Goal: Communication & Community: Answer question/provide support

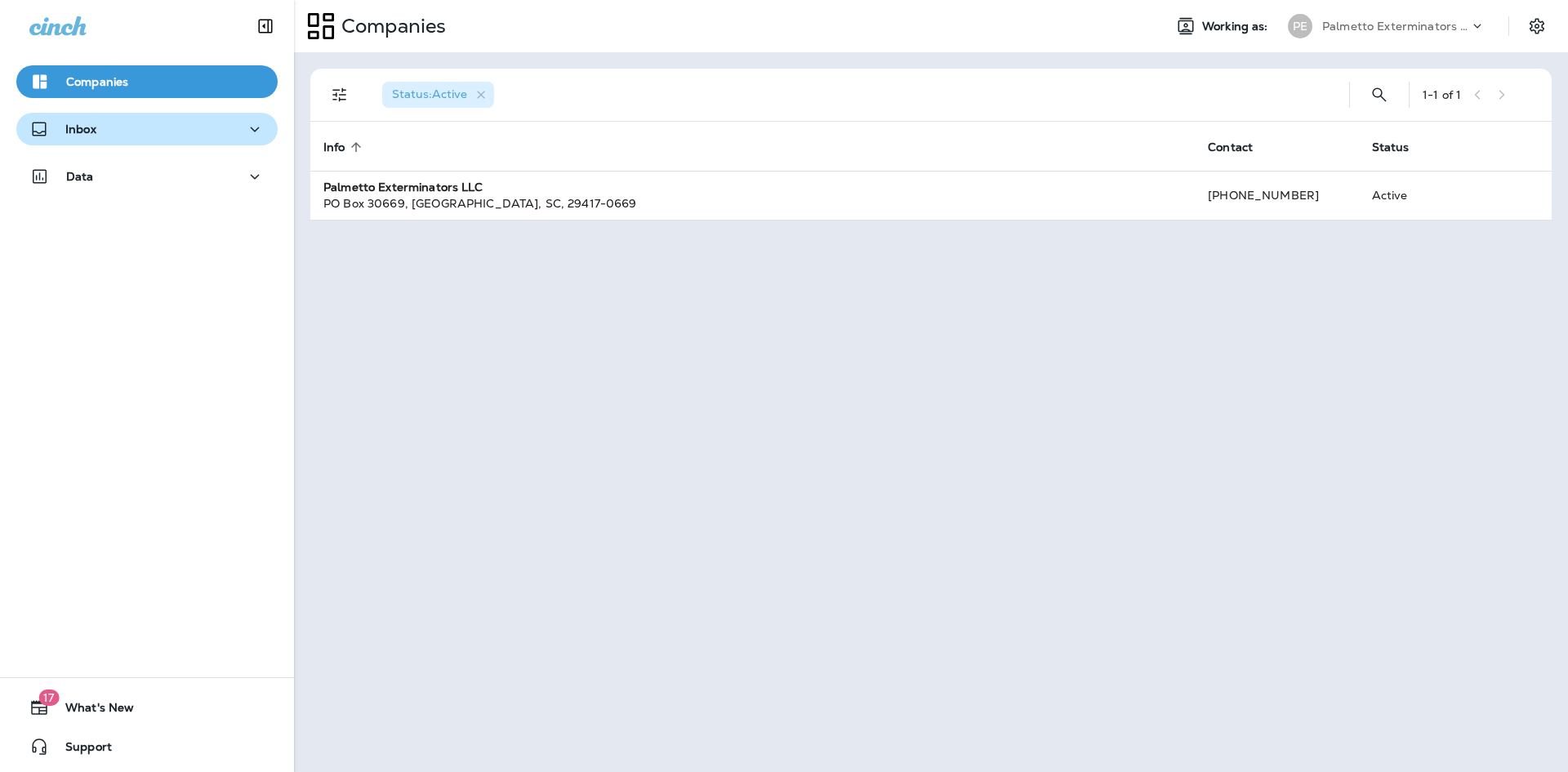
click at [94, 119] on div "Inbox" at bounding box center [63, 129] width 67 height 21
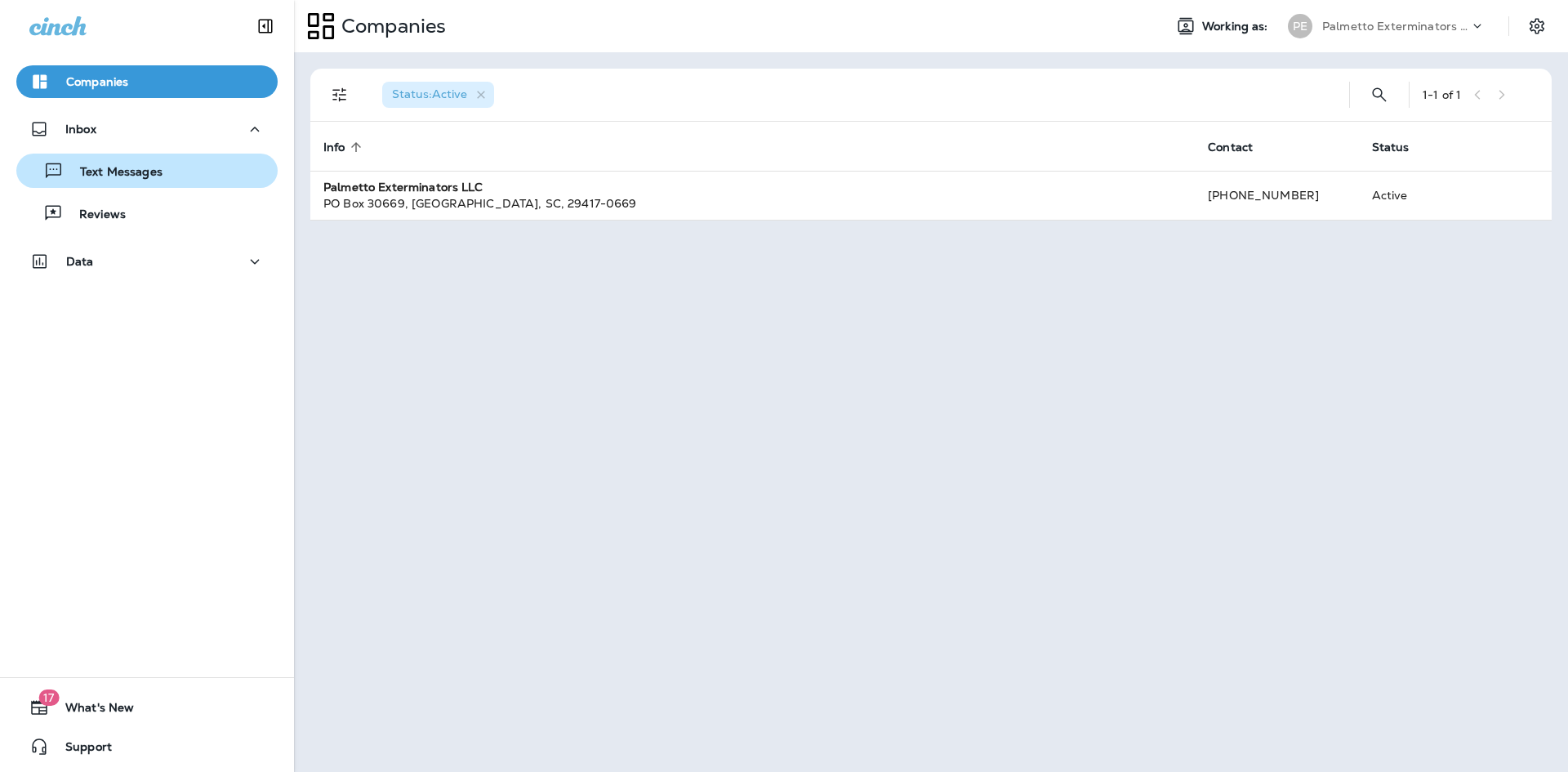
click at [182, 179] on div "Text Messages" at bounding box center [146, 170] width 248 height 25
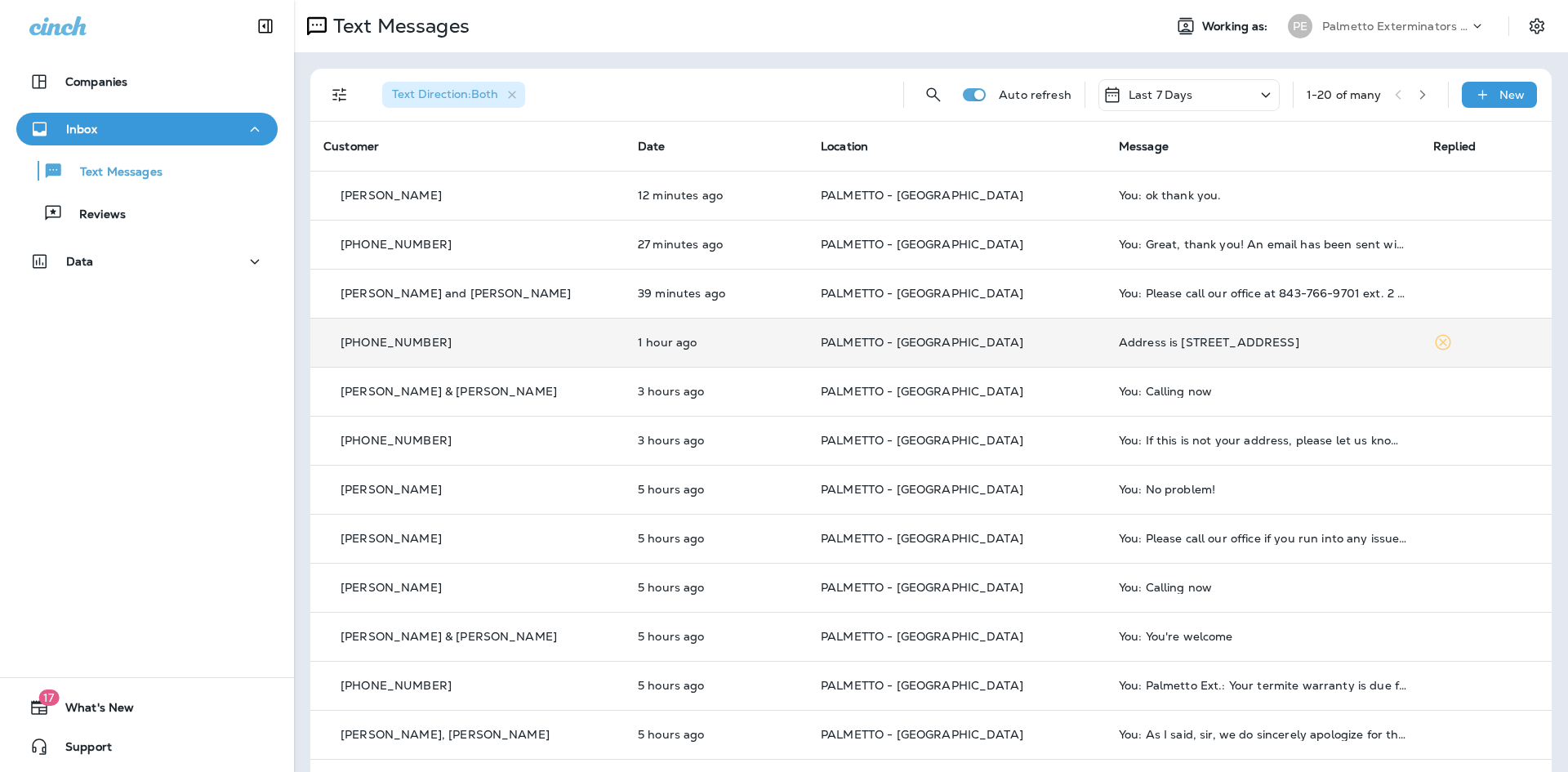
click at [1212, 343] on div "Address is [STREET_ADDRESS]" at bounding box center [1264, 342] width 289 height 13
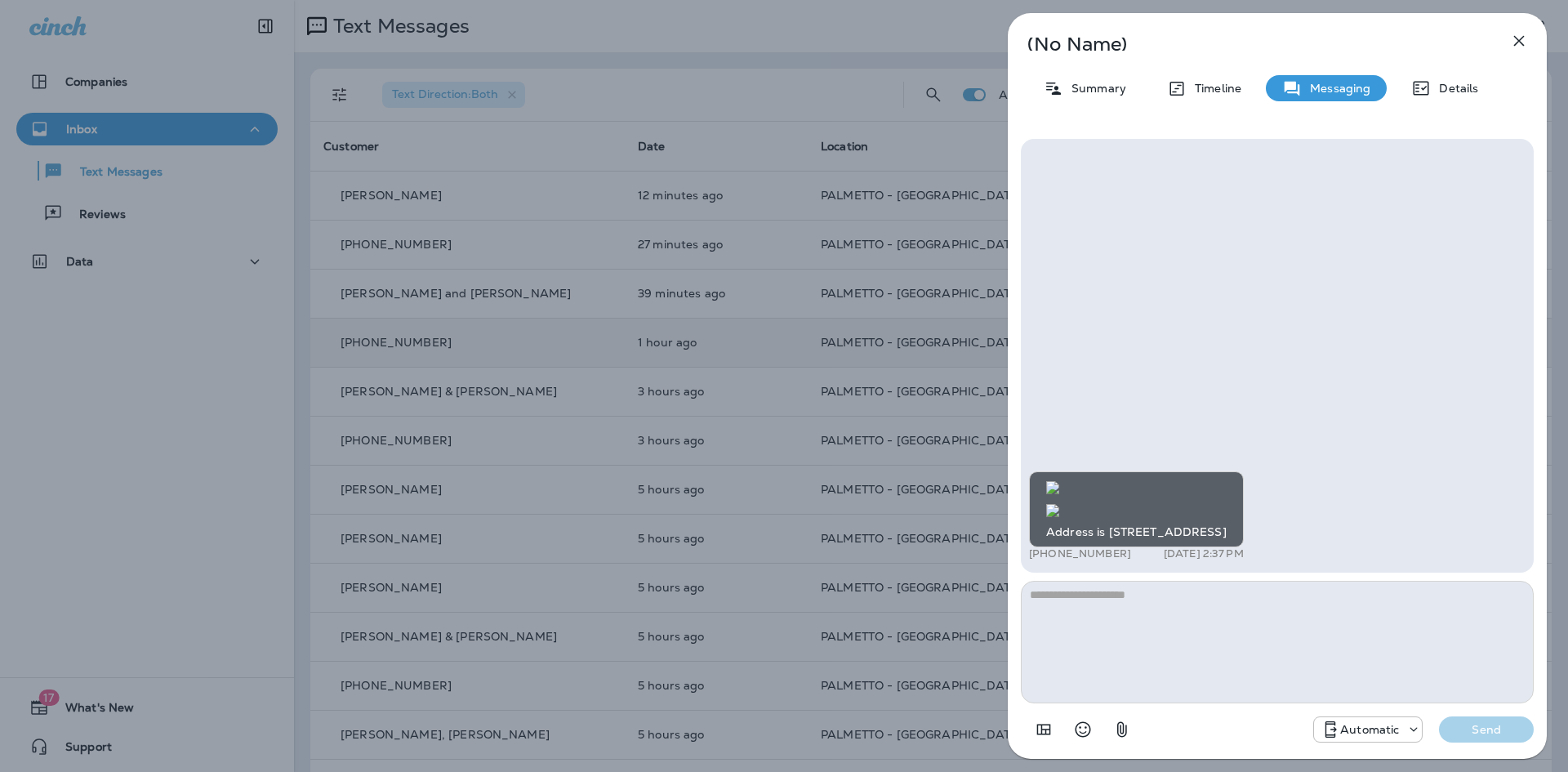
click at [1059, 504] on img at bounding box center [1053, 510] width 13 height 13
click at [1516, 32] on icon "button" at bounding box center [1519, 41] width 20 height 20
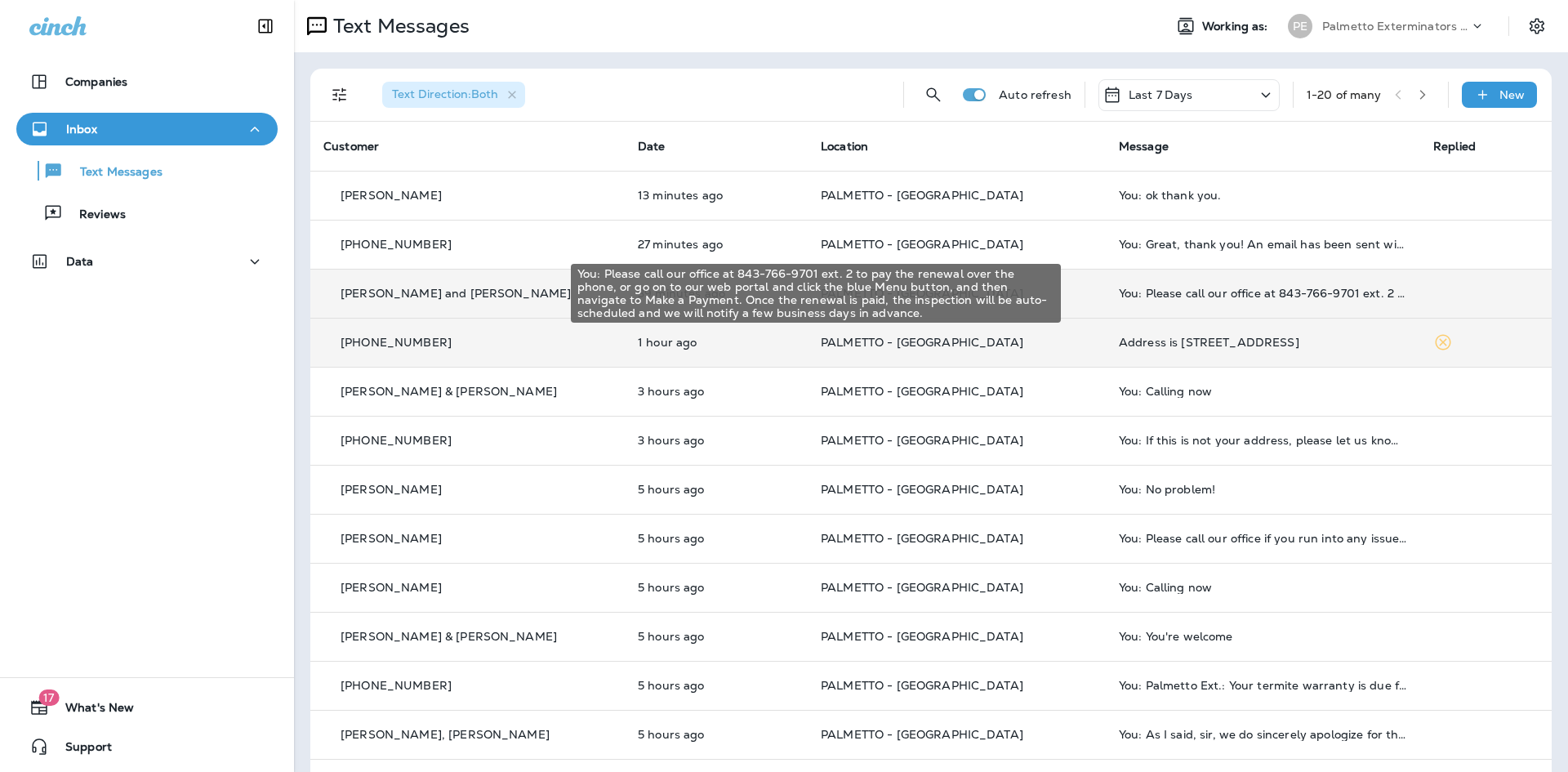
click at [1183, 288] on div "You: Please call our office at 843-766-9701 ext. 2 to pay the renewal over the …" at bounding box center [1264, 293] width 289 height 13
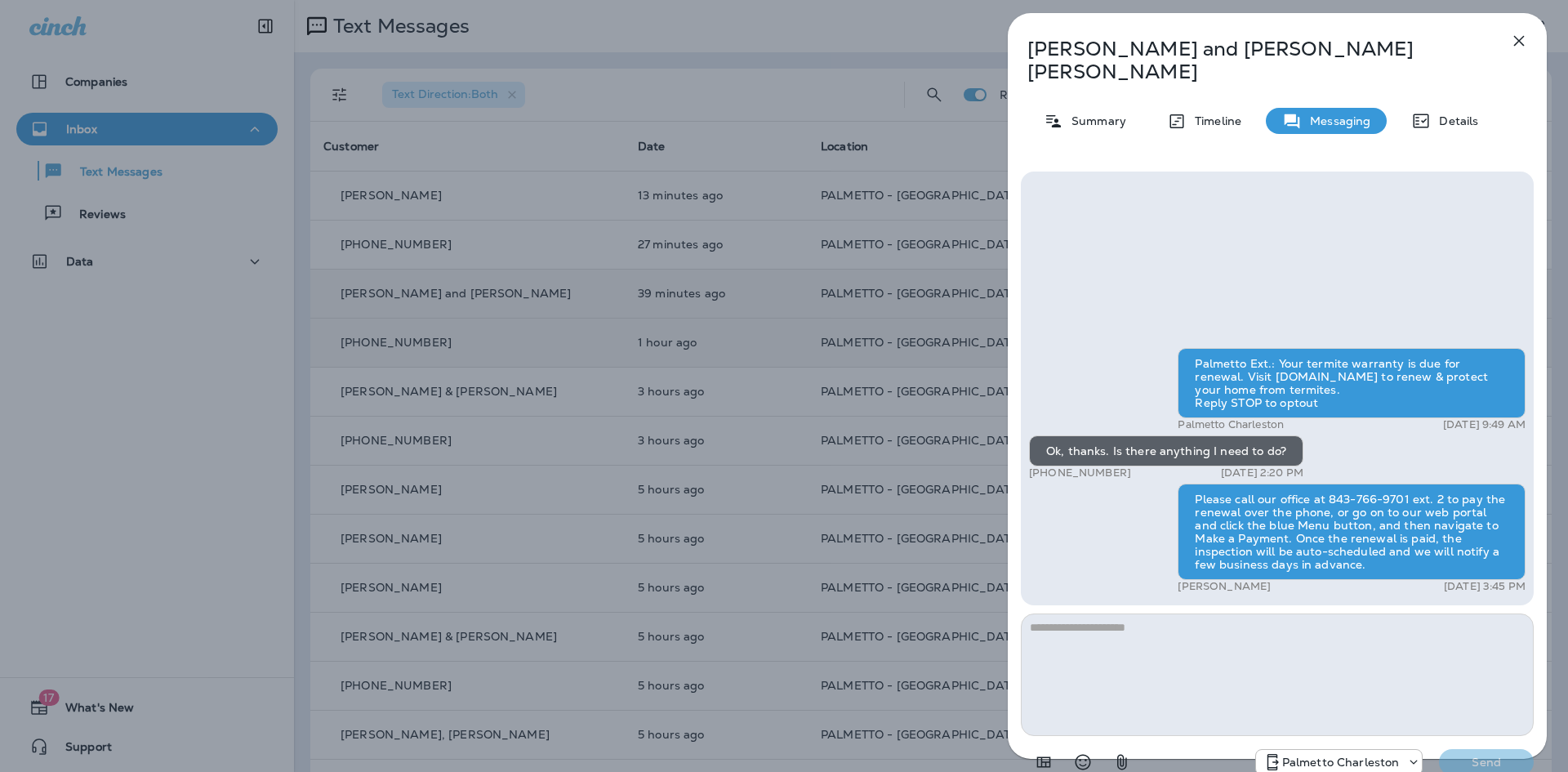
click at [1515, 33] on icon "button" at bounding box center [1519, 41] width 20 height 20
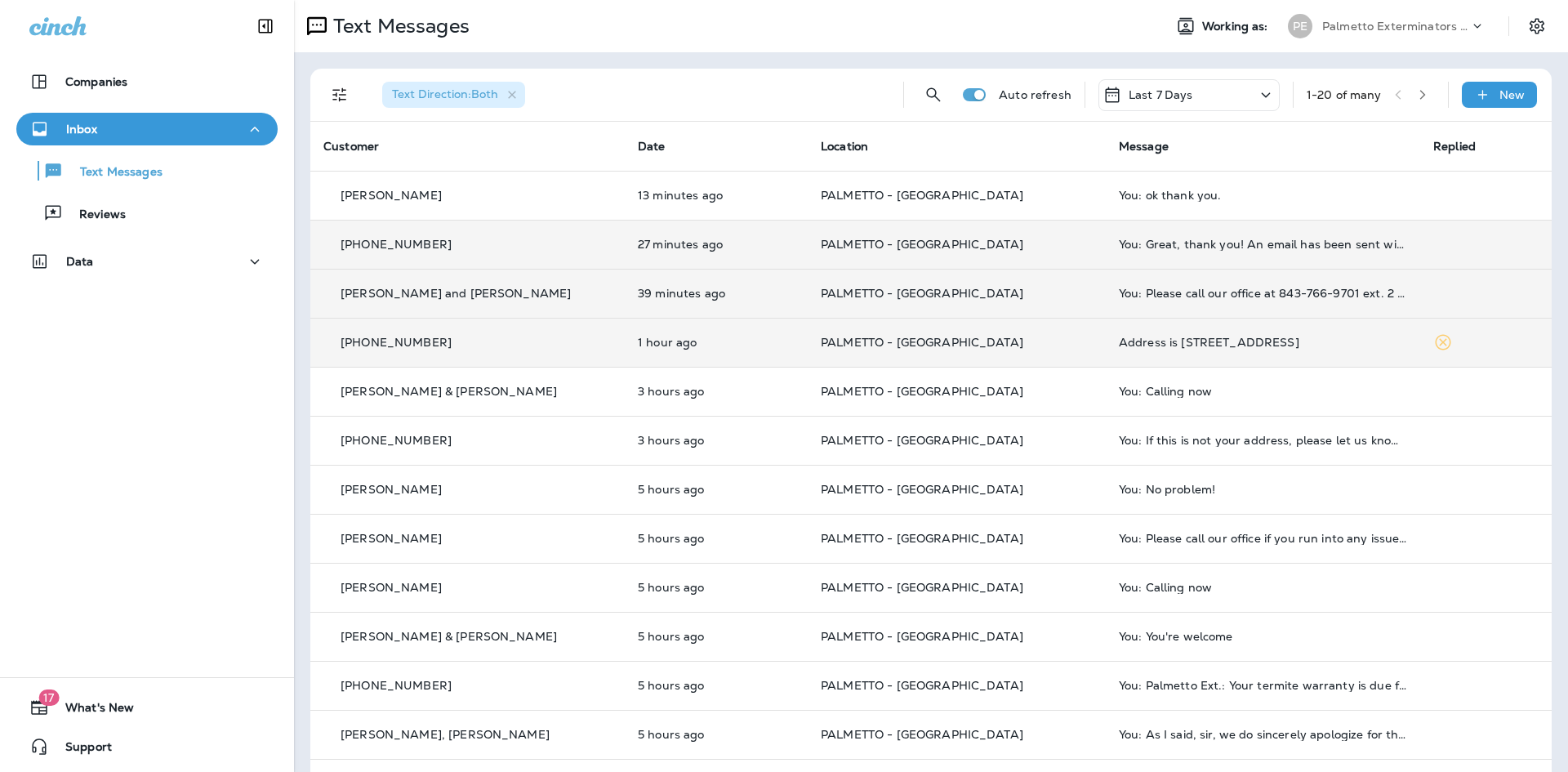
click at [1167, 251] on td "You: Great, thank you! An email has been sent with a copy of the renewal notice." at bounding box center [1263, 245] width 314 height 49
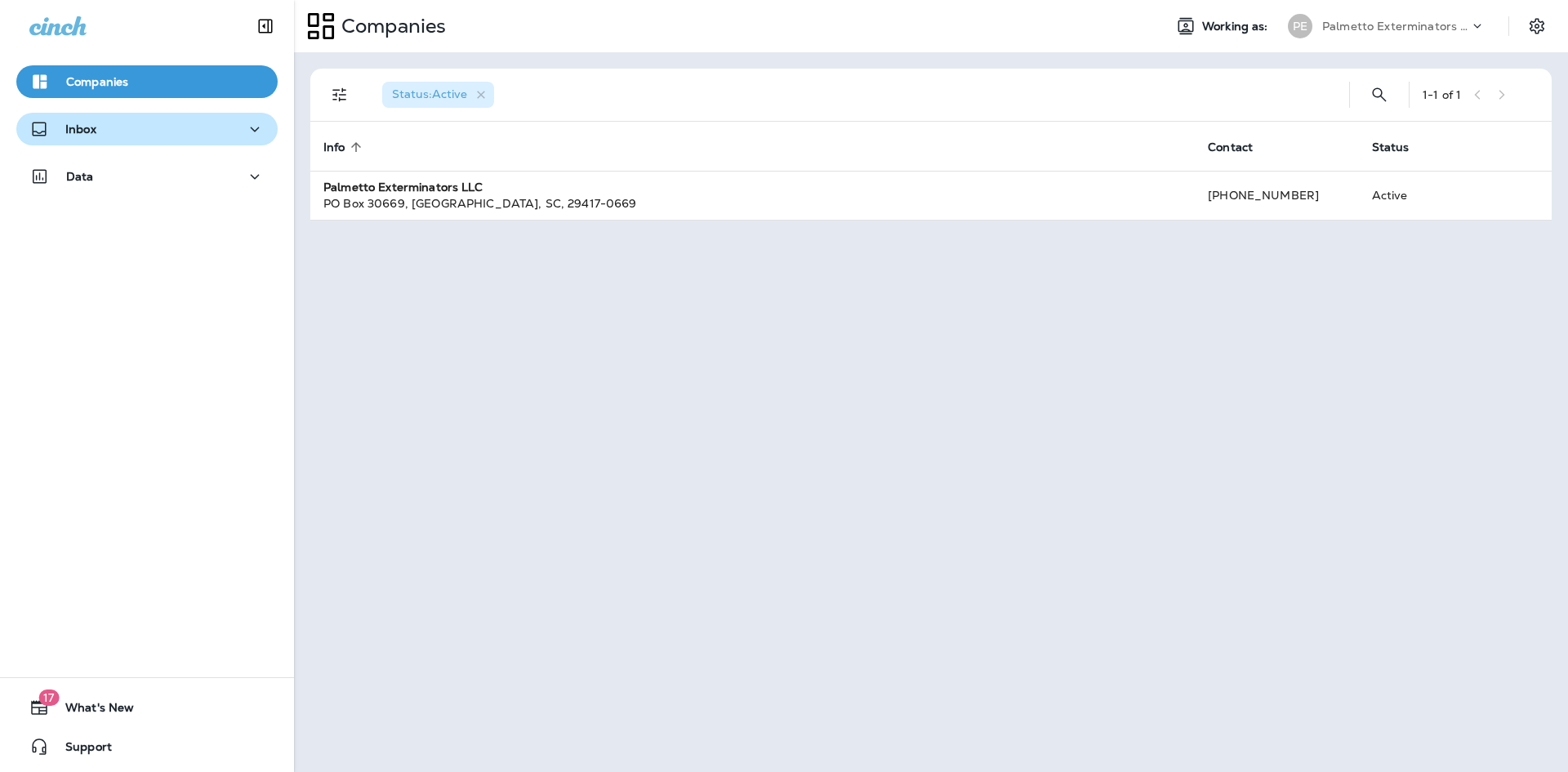
click at [206, 133] on div "Inbox" at bounding box center [147, 129] width 236 height 21
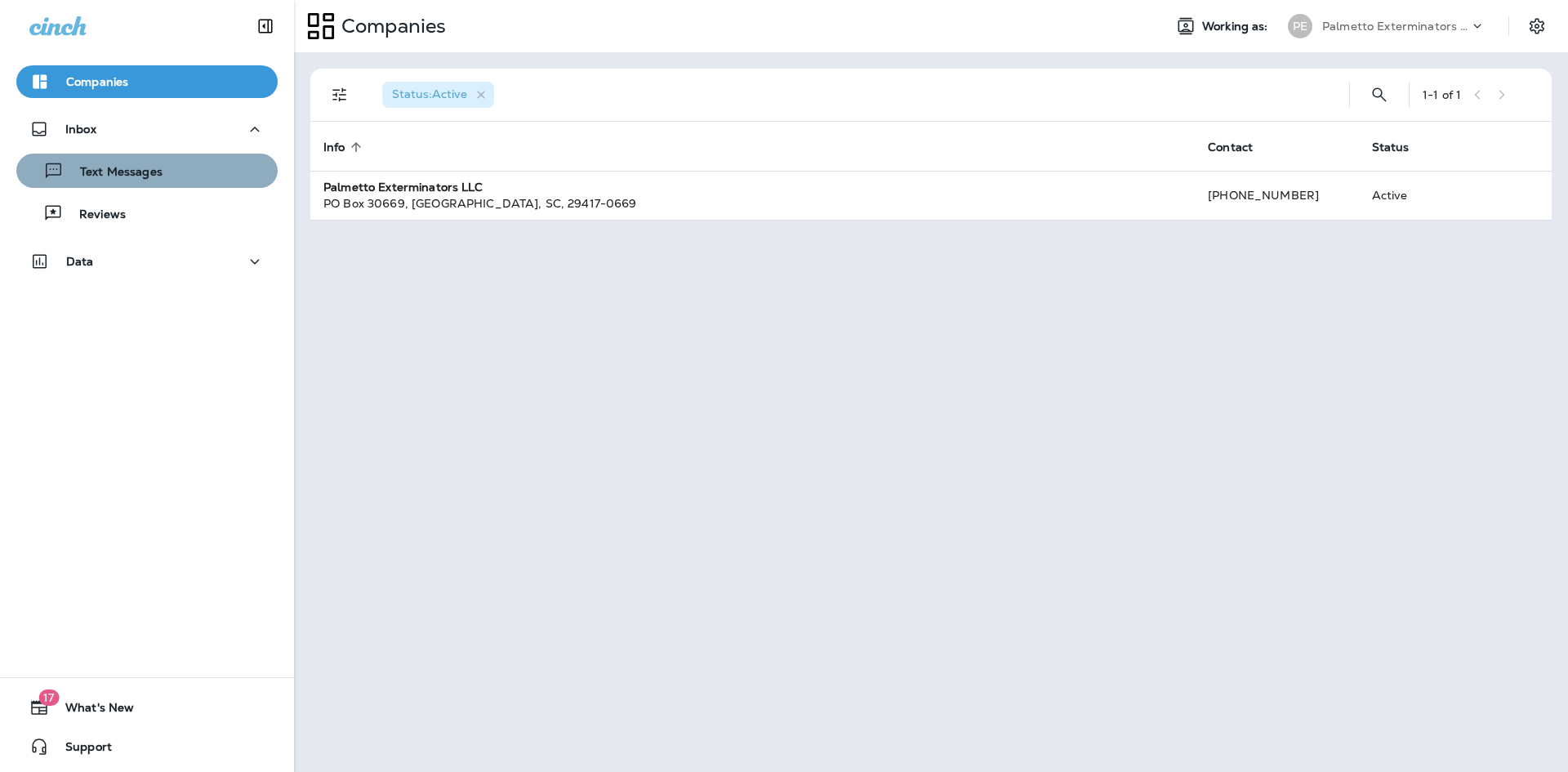
click at [183, 168] on div "Text Messages" at bounding box center [146, 170] width 248 height 25
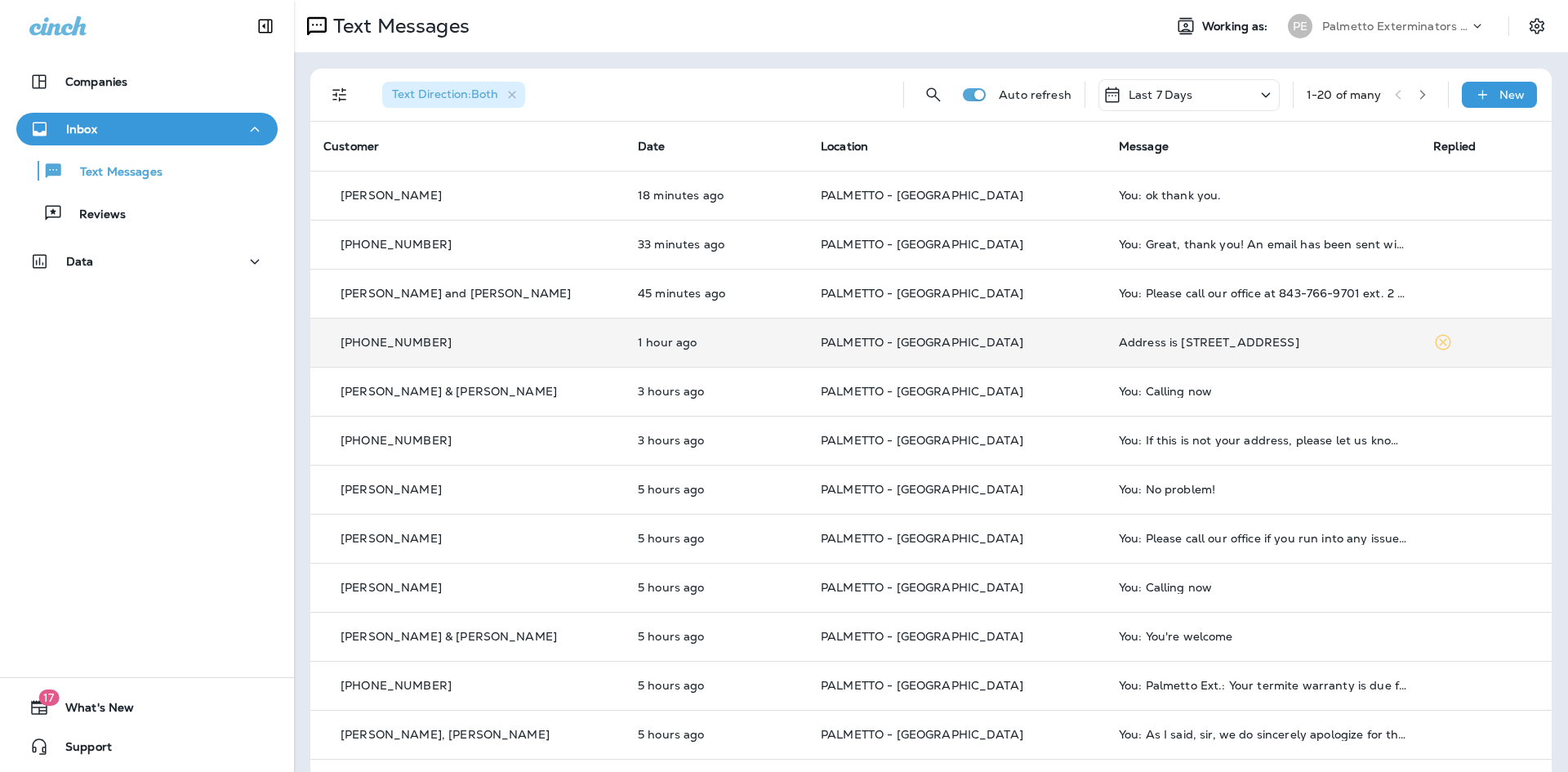
click at [1120, 335] on td "Address is [STREET_ADDRESS]" at bounding box center [1263, 343] width 314 height 49
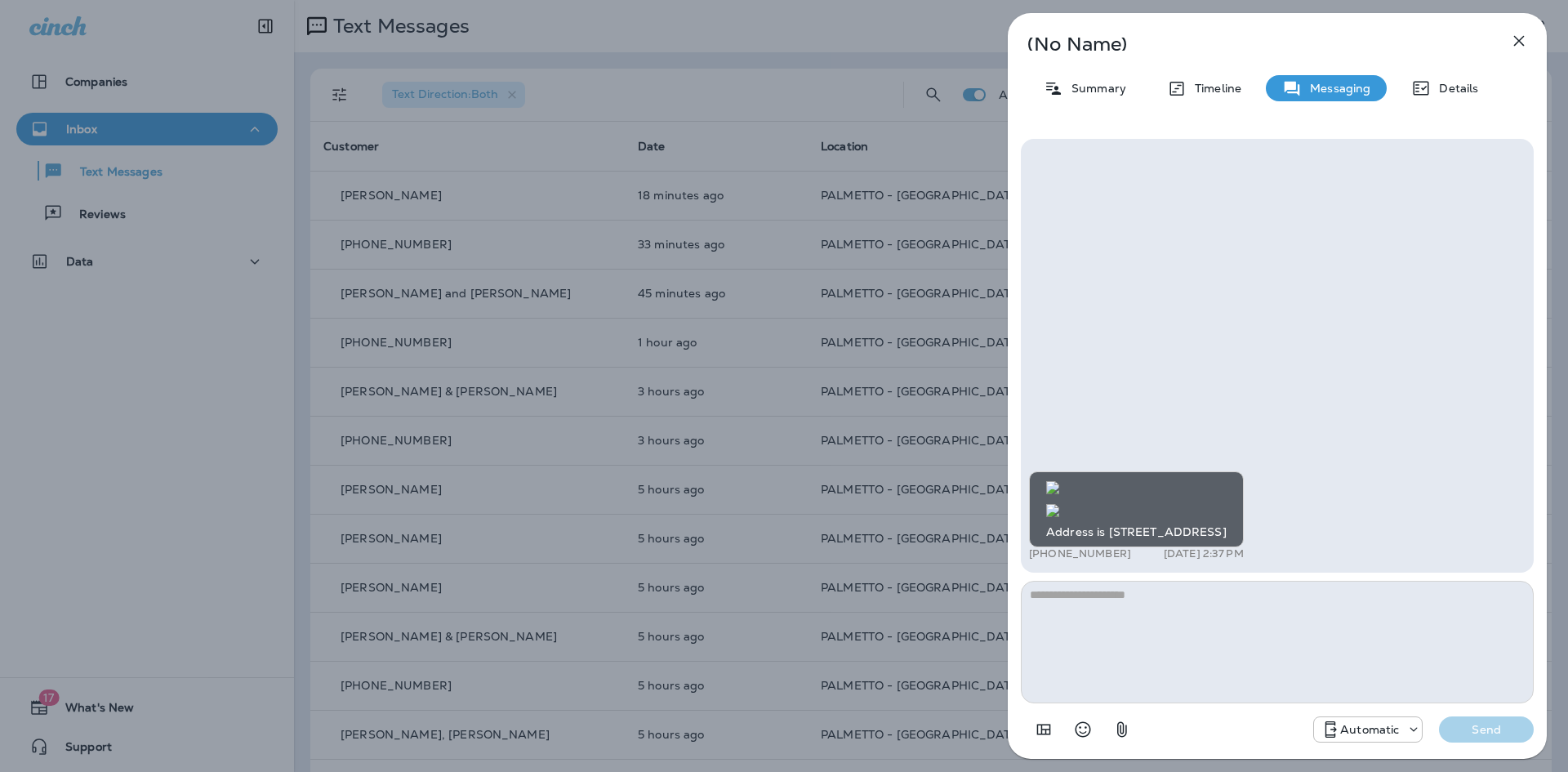
drag, startPoint x: 1260, startPoint y: 532, endPoint x: 1106, endPoint y: 532, distance: 154.0
click at [1106, 532] on div "Address is [STREET_ADDRESS]" at bounding box center [1136, 509] width 215 height 76
copy div "[STREET_ADDRESS]"
drag, startPoint x: 1149, startPoint y: 672, endPoint x: 1138, endPoint y: 634, distance: 39.6
click at [1149, 665] on textarea at bounding box center [1277, 641] width 513 height 123
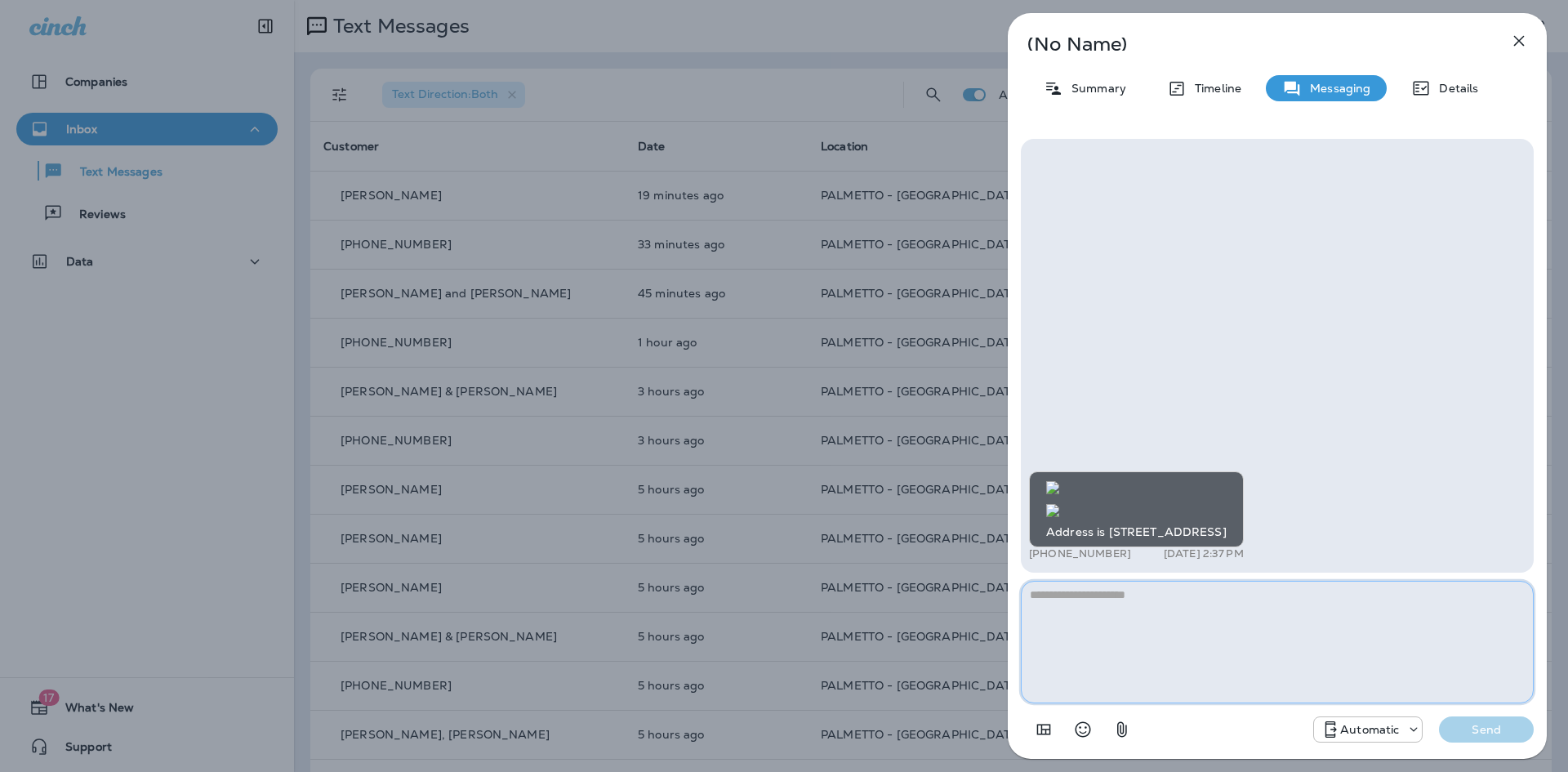
paste textarea "**********"
type textarea "**********"
click at [1484, 728] on p "Send" at bounding box center [1487, 729] width 69 height 15
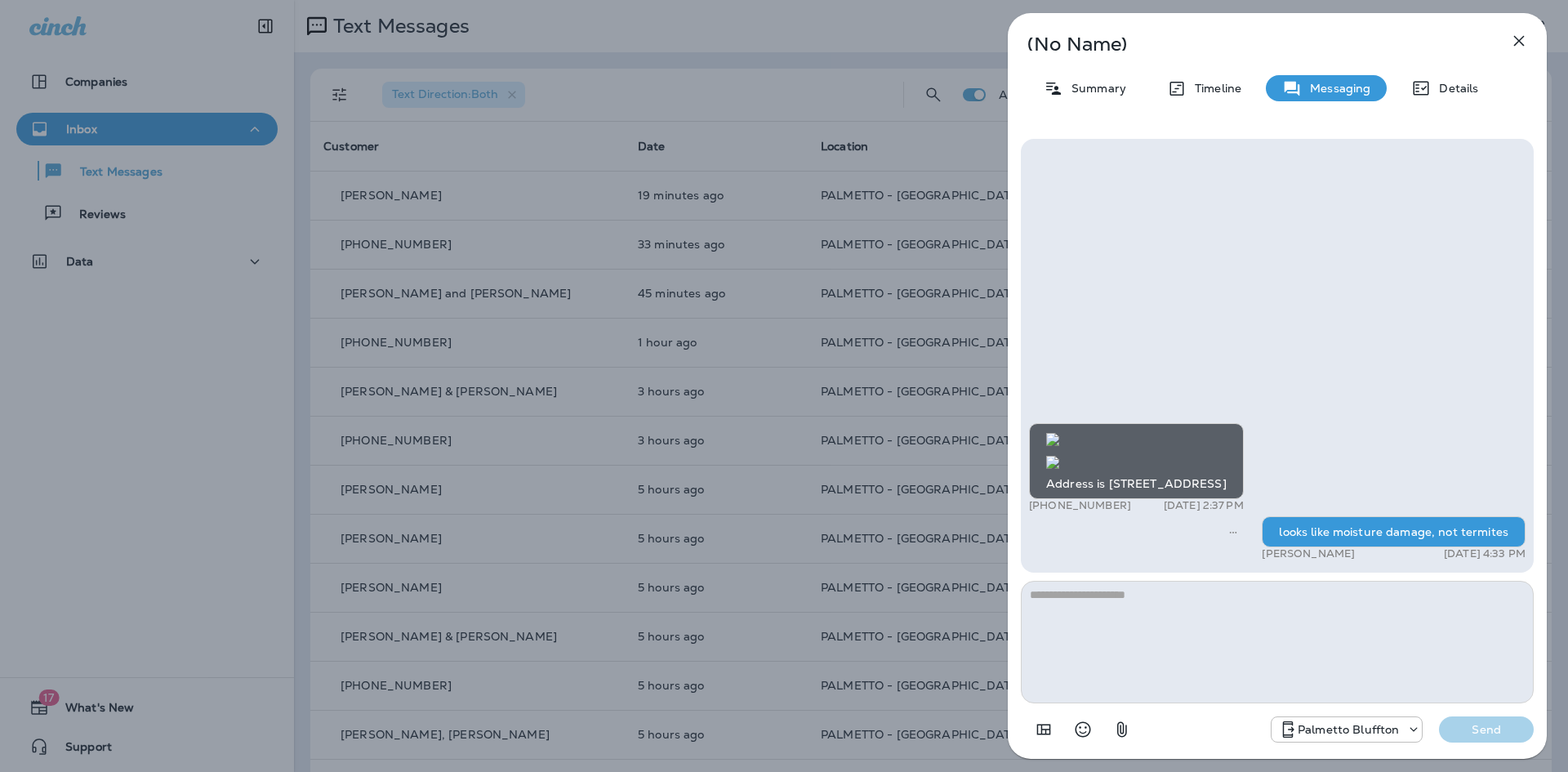
scroll to position [-161, 0]
click at [1059, 433] on img at bounding box center [1053, 439] width 13 height 13
click at [1512, 38] on icon "button" at bounding box center [1519, 41] width 20 height 20
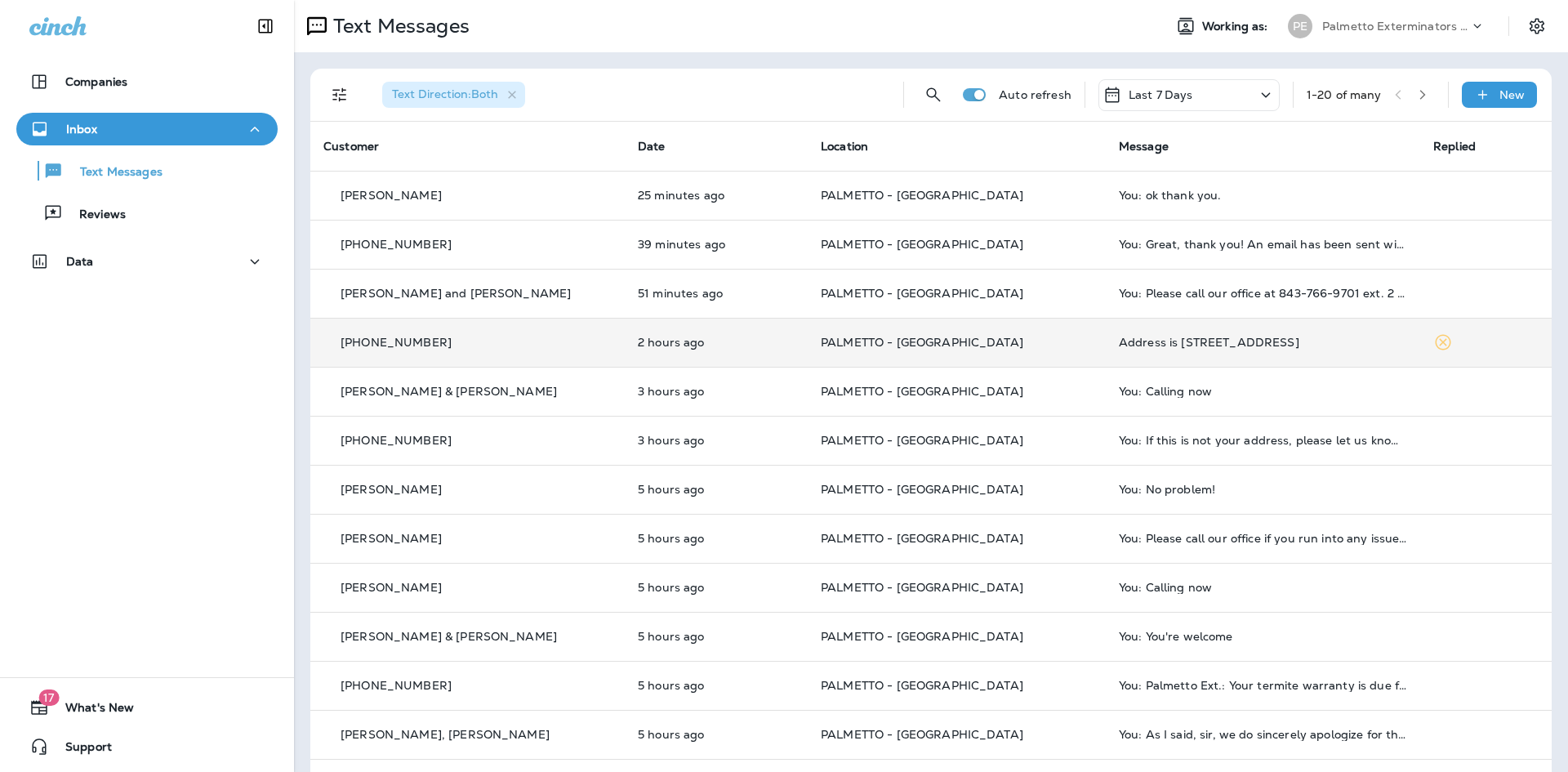
click at [1203, 345] on div "Address is [STREET_ADDRESS]" at bounding box center [1264, 342] width 289 height 13
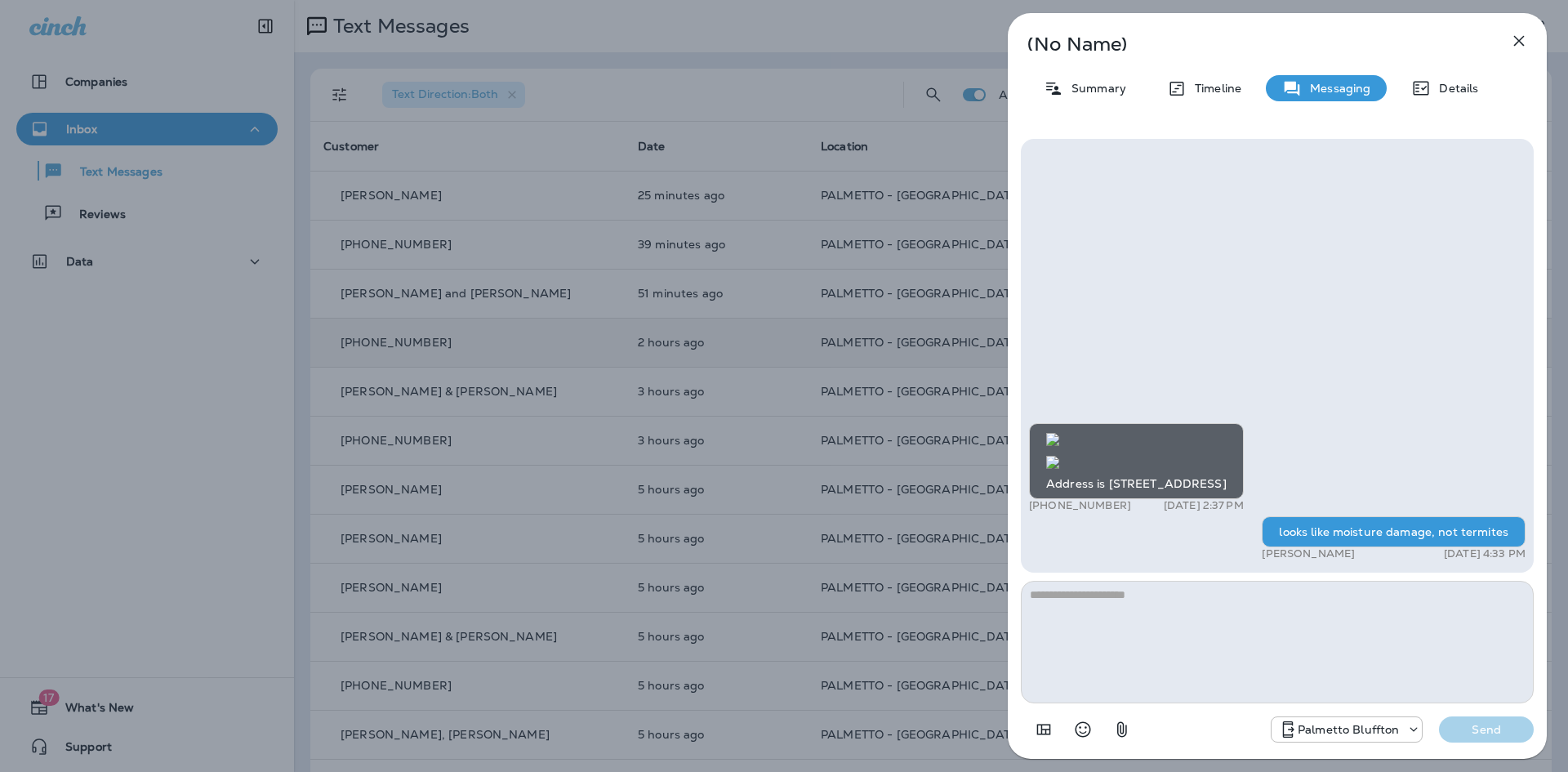
click at [1183, 600] on textarea at bounding box center [1277, 641] width 513 height 123
click at [1515, 36] on icon "button" at bounding box center [1519, 41] width 11 height 11
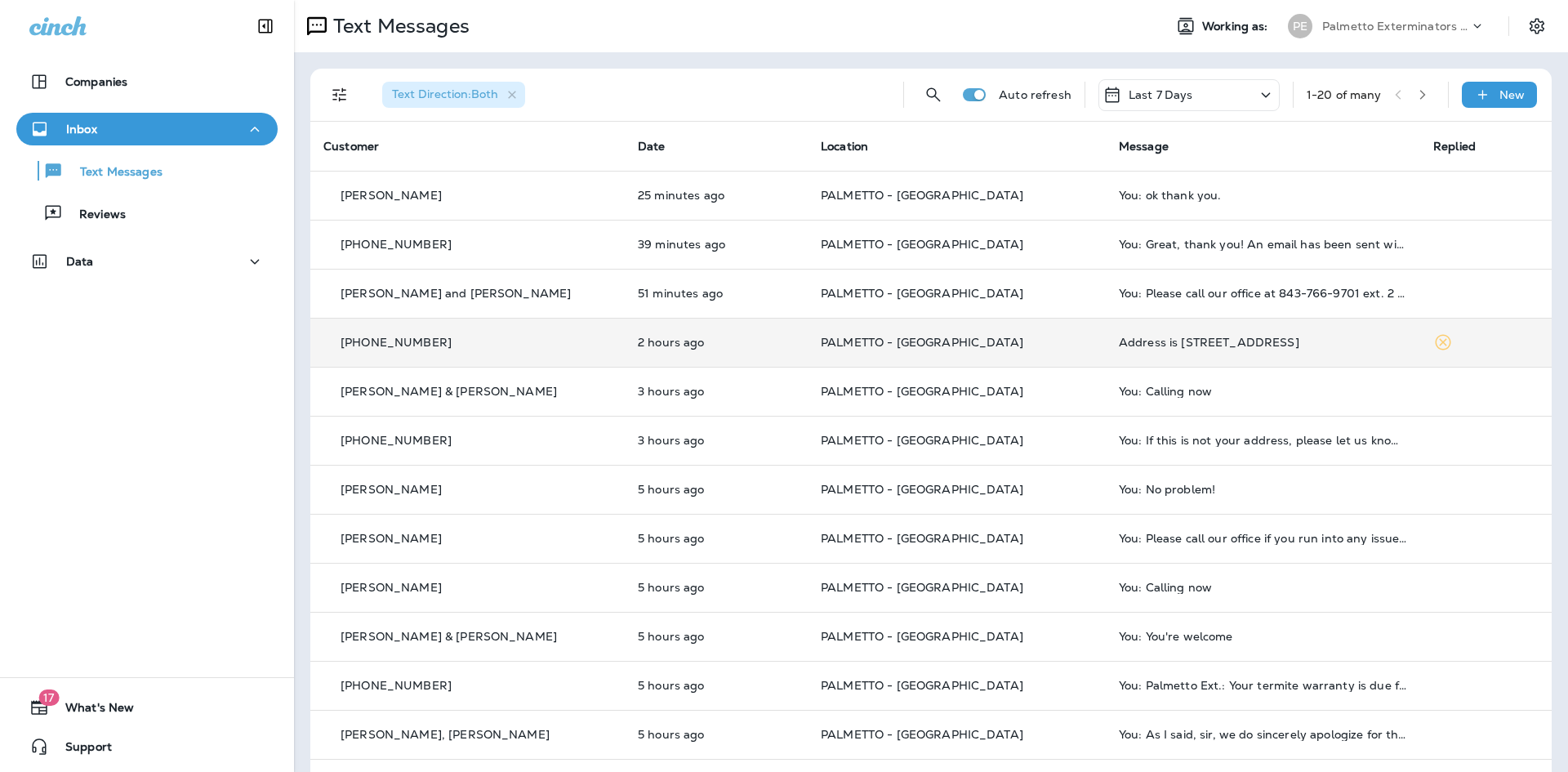
click at [1193, 333] on td "Address is [STREET_ADDRESS]" at bounding box center [1263, 343] width 314 height 49
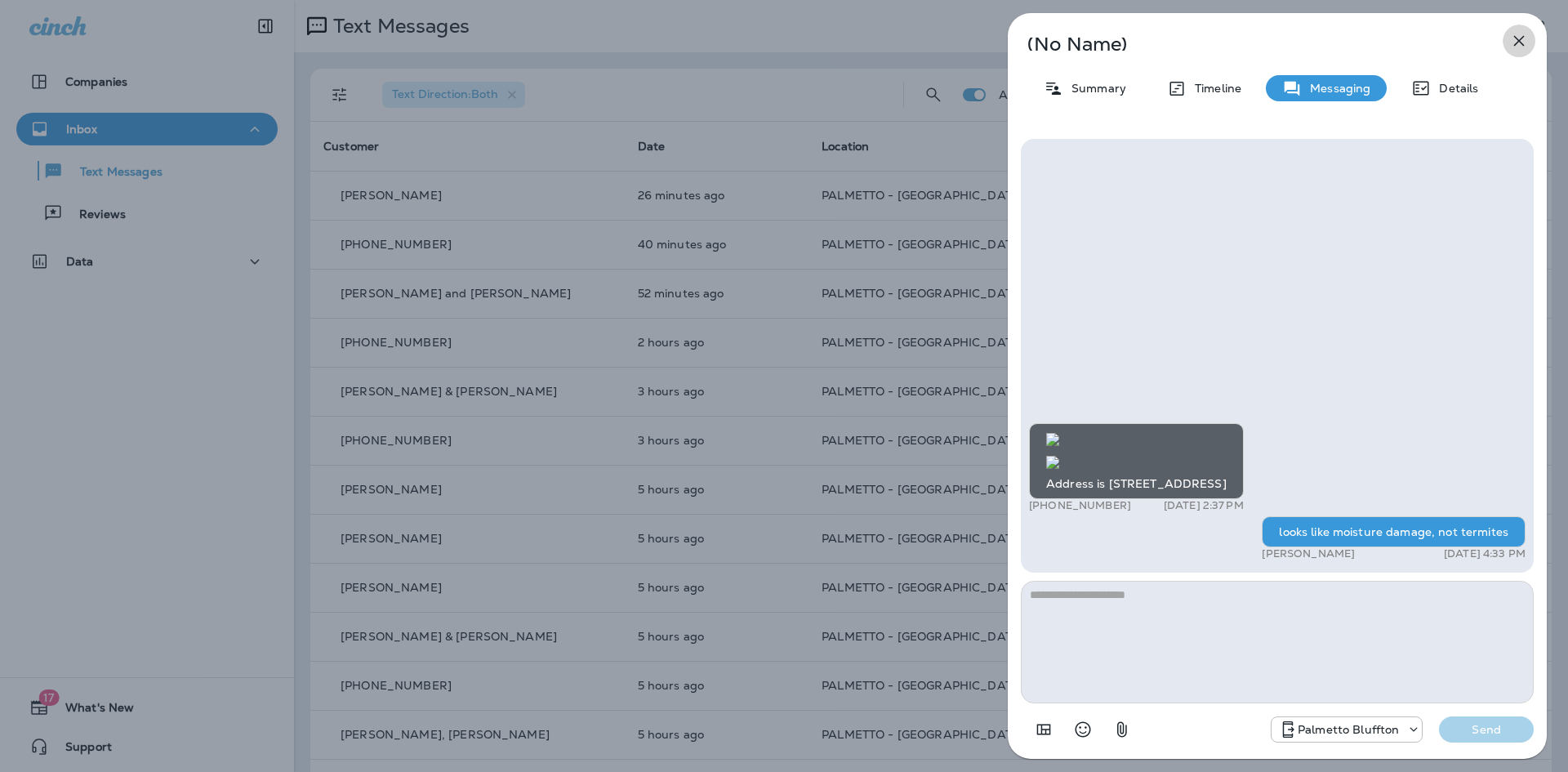
click at [1521, 37] on icon "button" at bounding box center [1519, 41] width 20 height 20
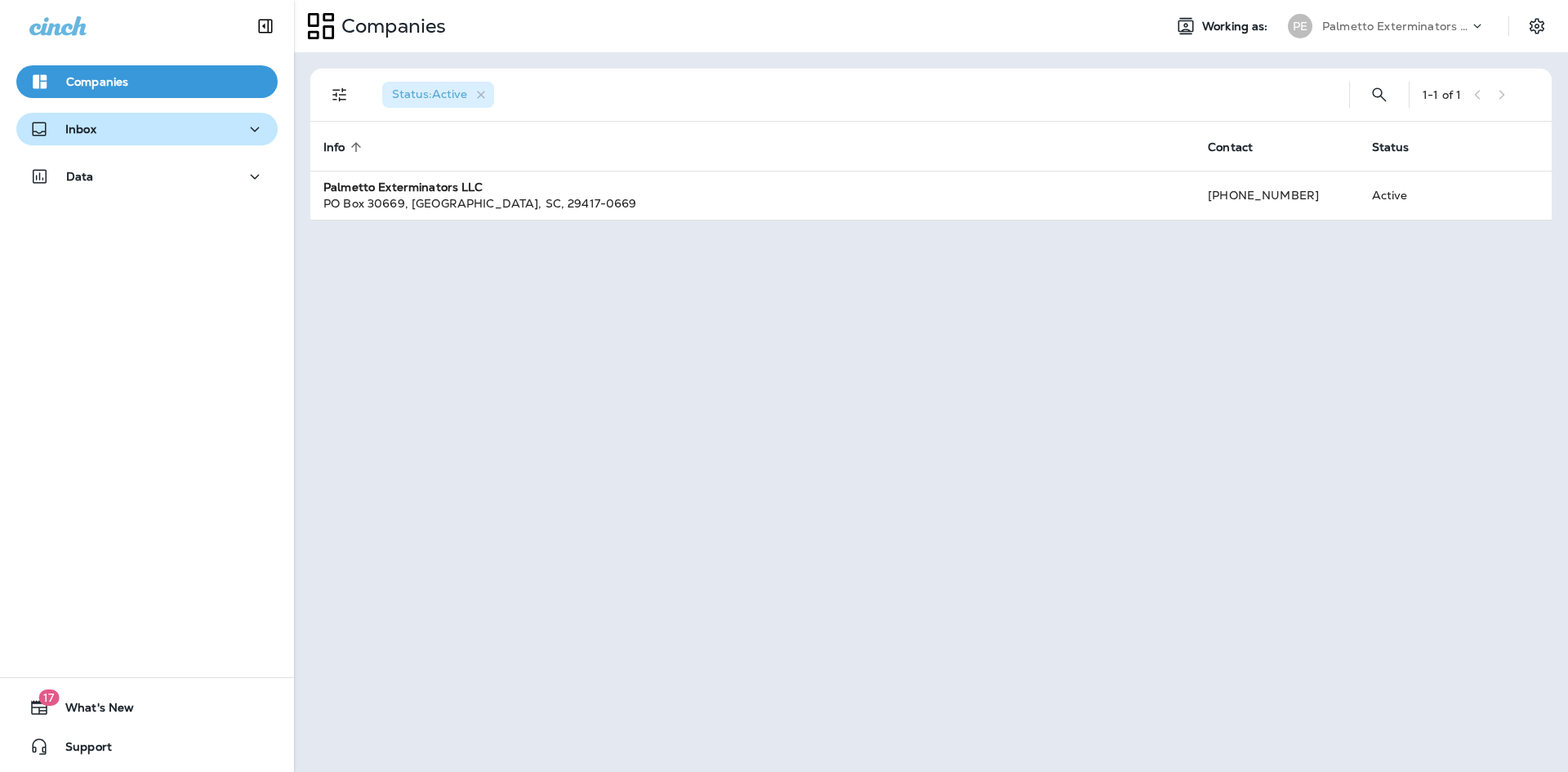
click at [181, 117] on button "Inbox" at bounding box center [147, 129] width 261 height 32
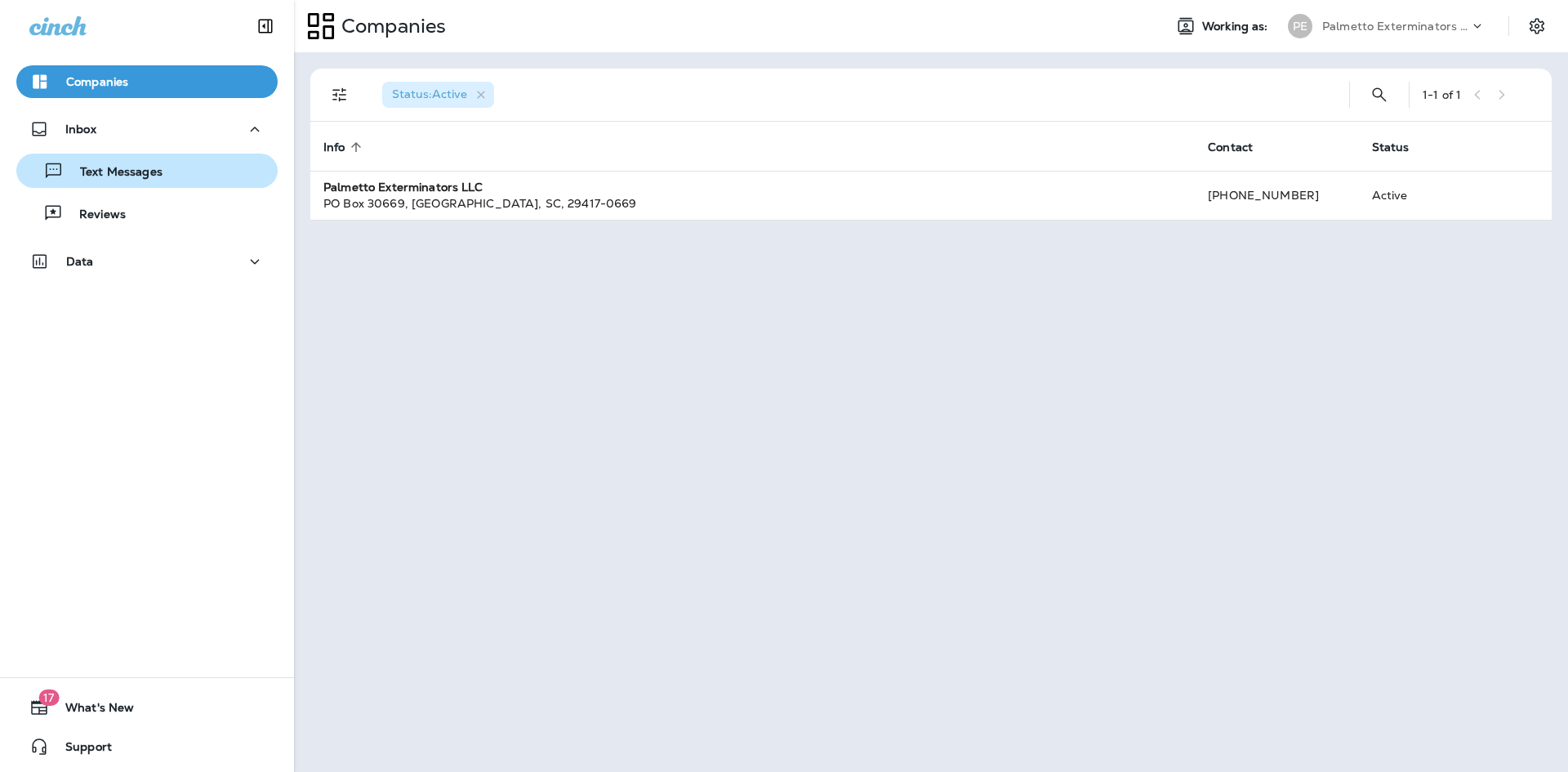
click at [181, 174] on div "Text Messages" at bounding box center [146, 170] width 248 height 25
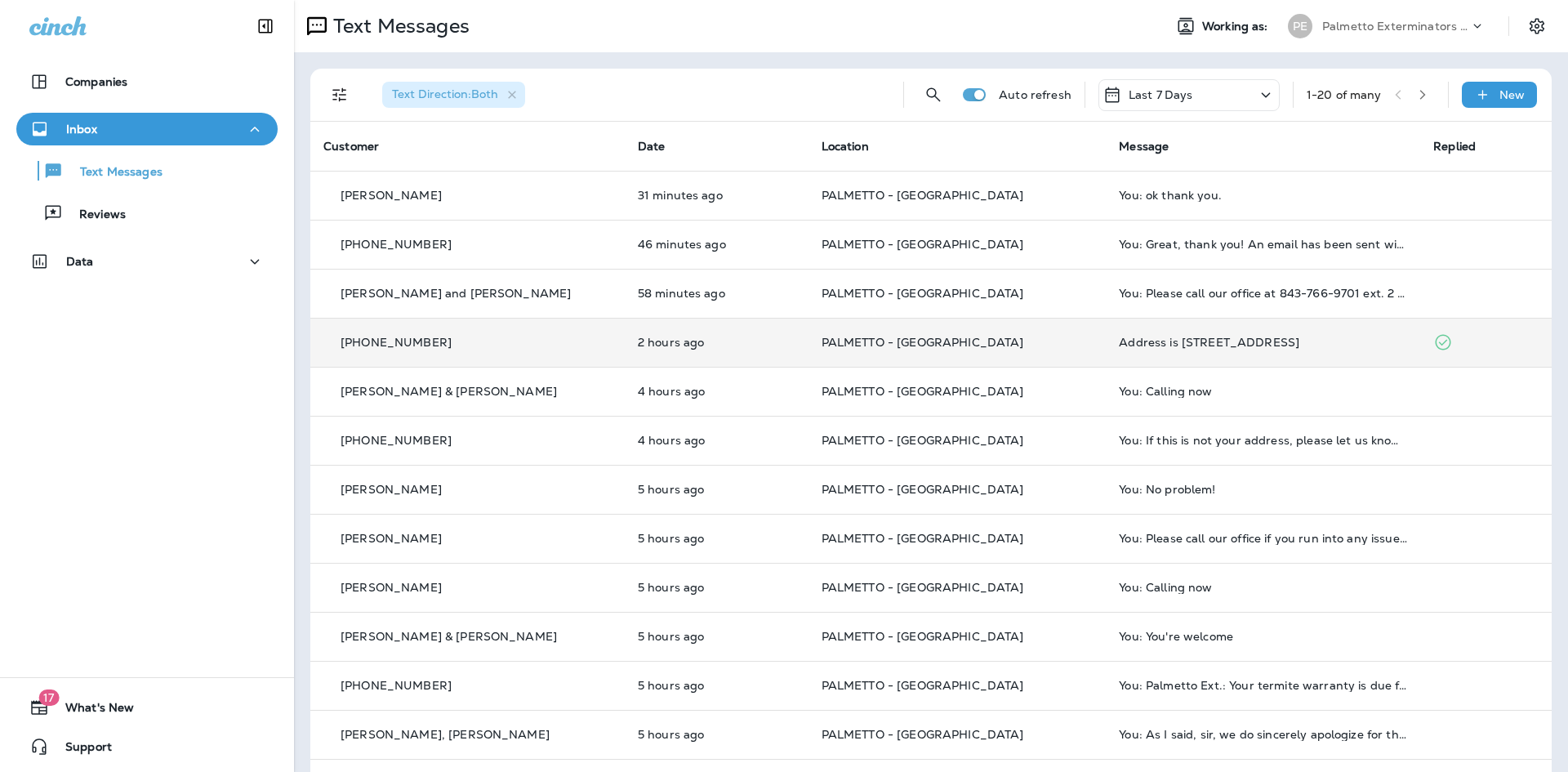
click at [1242, 341] on div "Address is [STREET_ADDRESS]" at bounding box center [1264, 342] width 289 height 13
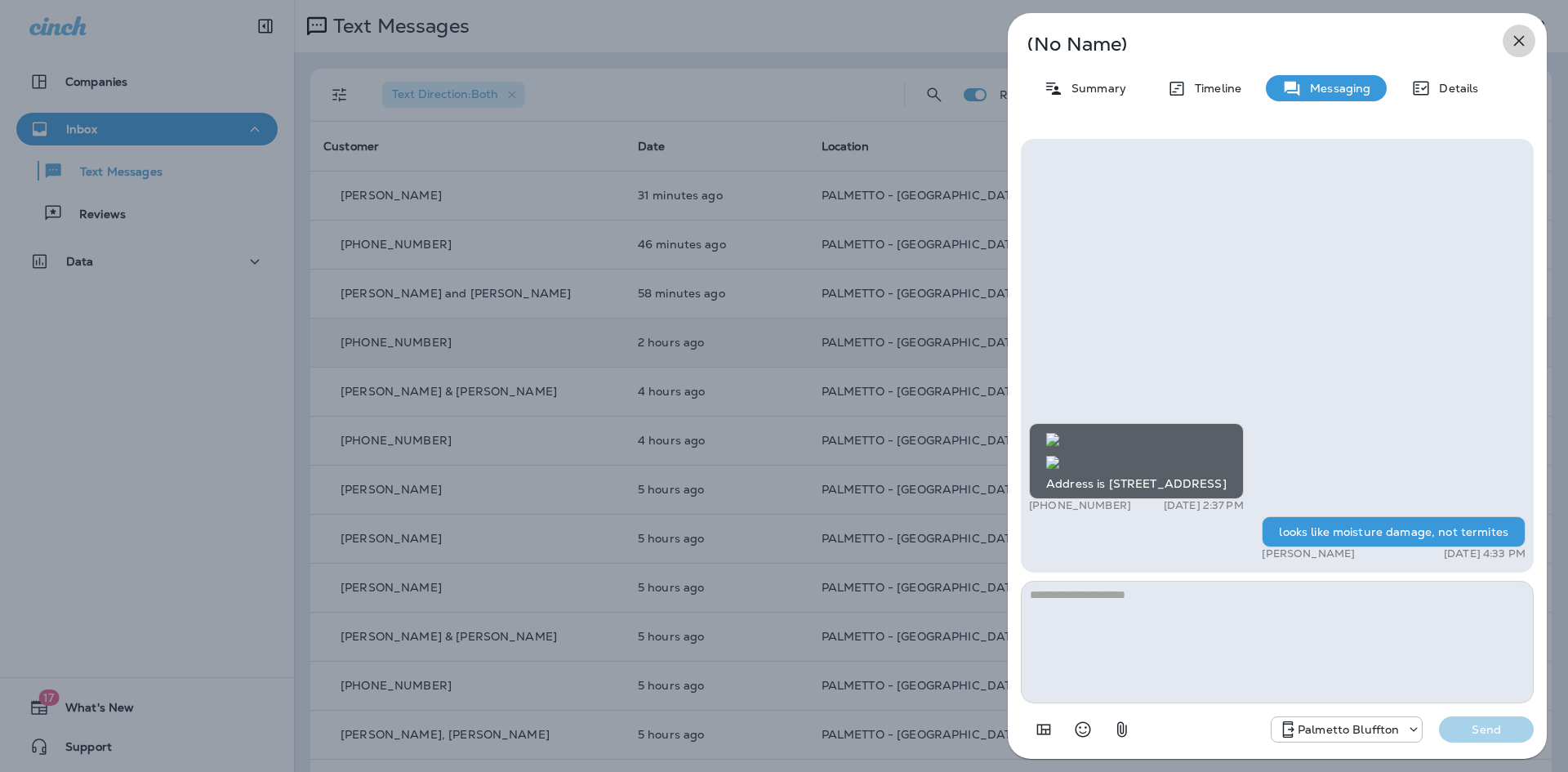
click at [1513, 38] on icon "button" at bounding box center [1519, 41] width 20 height 20
